Goal: Transaction & Acquisition: Purchase product/service

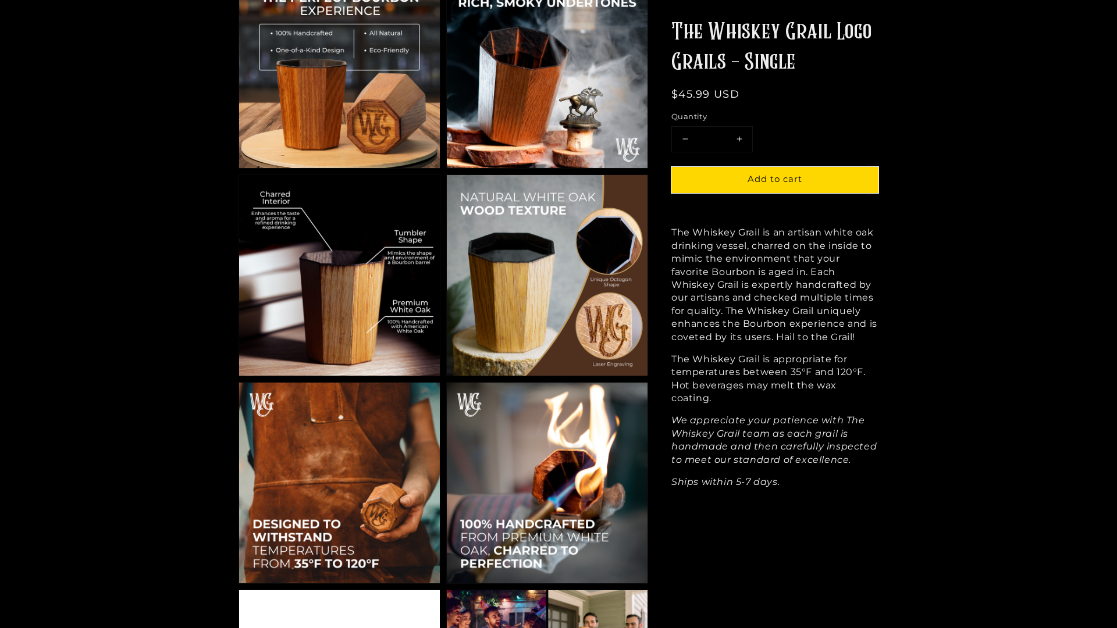
scroll to position [1124, 0]
